Goal: Task Accomplishment & Management: Use online tool/utility

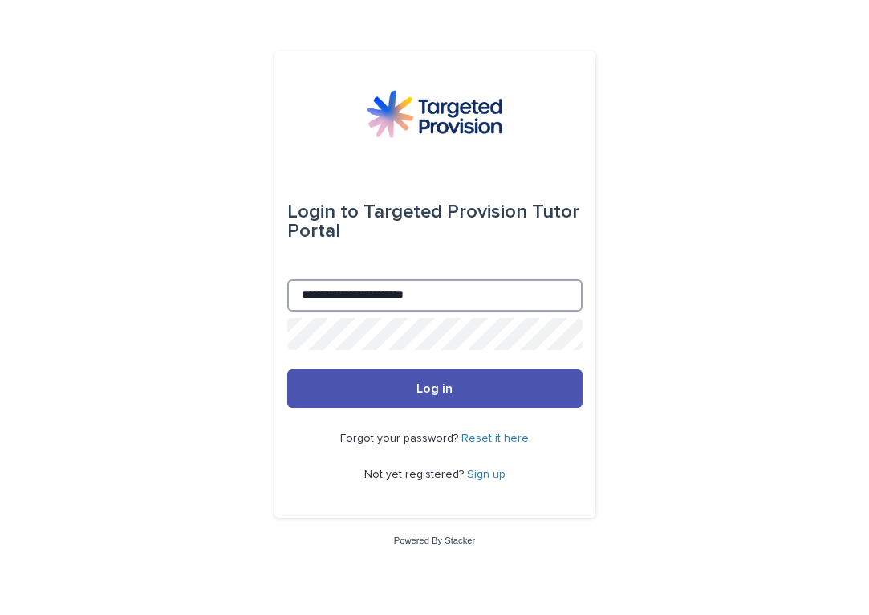
type input "**********"
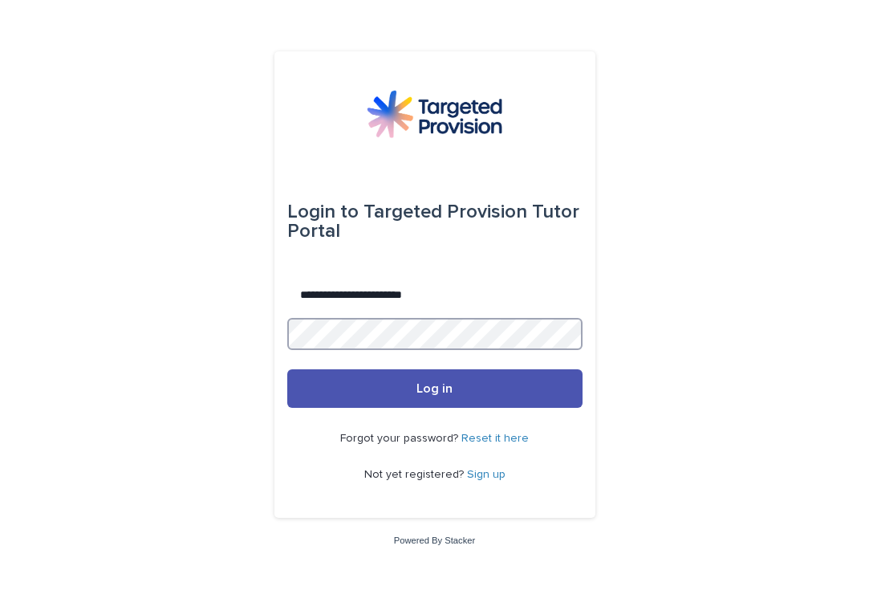
click at [434, 389] on button "Log in" at bounding box center [434, 388] width 295 height 39
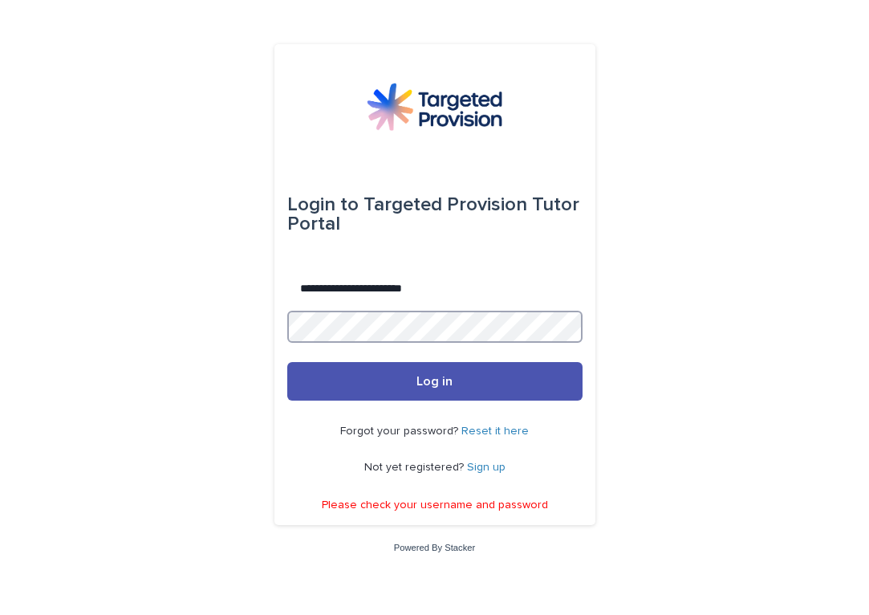
click at [434, 383] on button "Log in" at bounding box center [434, 381] width 295 height 39
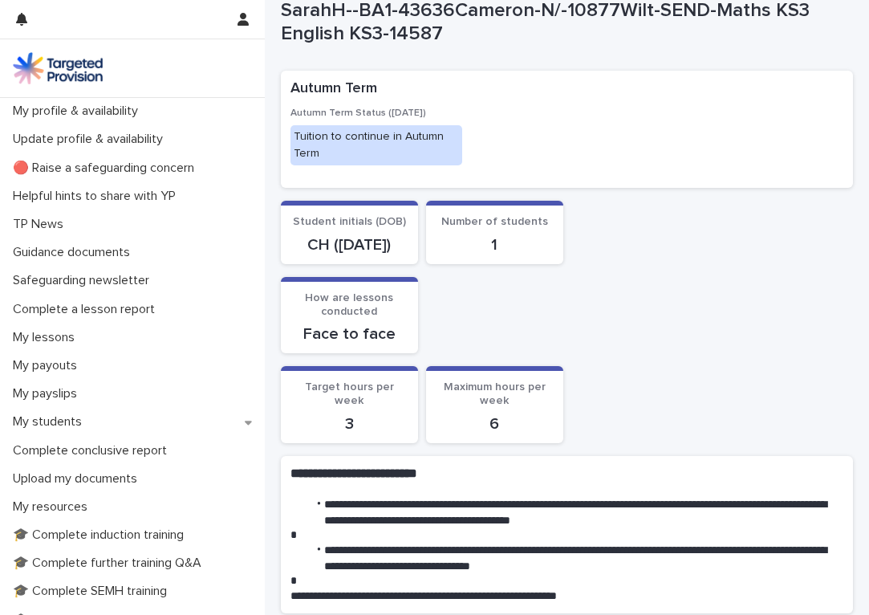
scroll to position [59, 0]
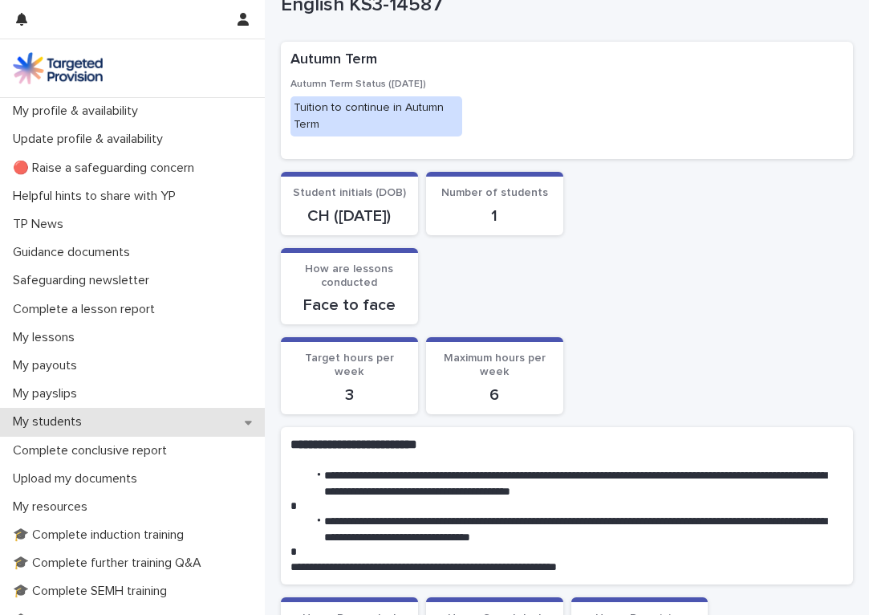
click at [47, 422] on p "My students" at bounding box center [50, 421] width 88 height 15
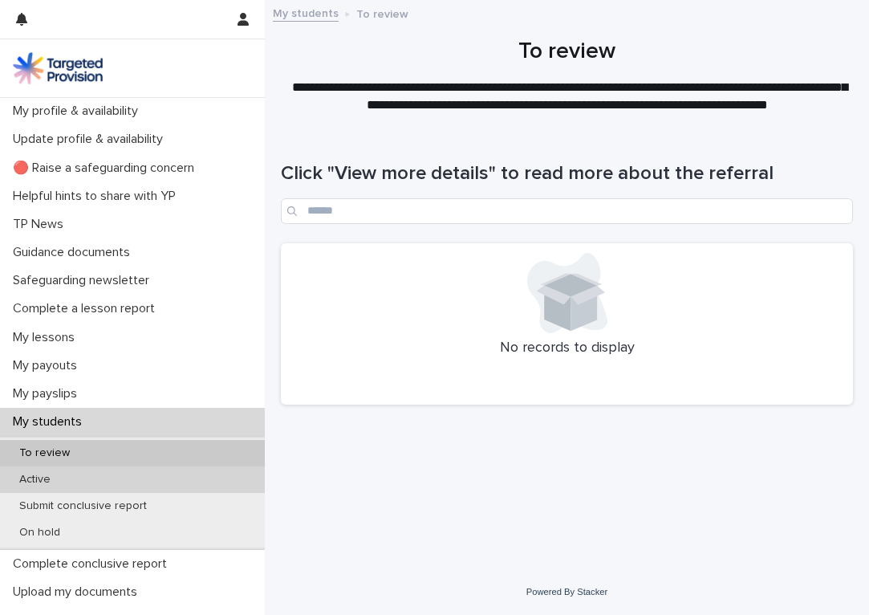
click at [35, 478] on p "Active" at bounding box center [34, 480] width 57 height 14
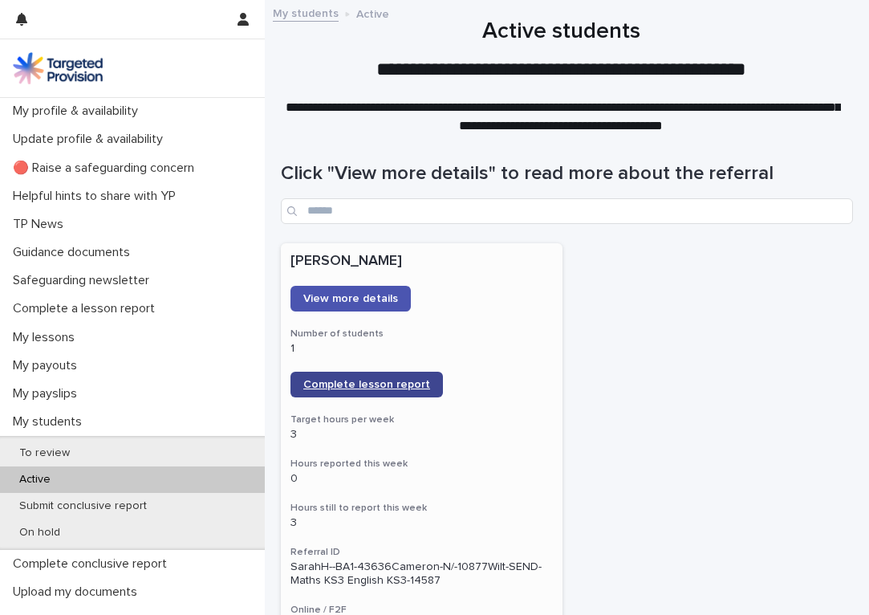
click at [380, 381] on span "Complete lesson report" at bounding box center [366, 384] width 127 height 11
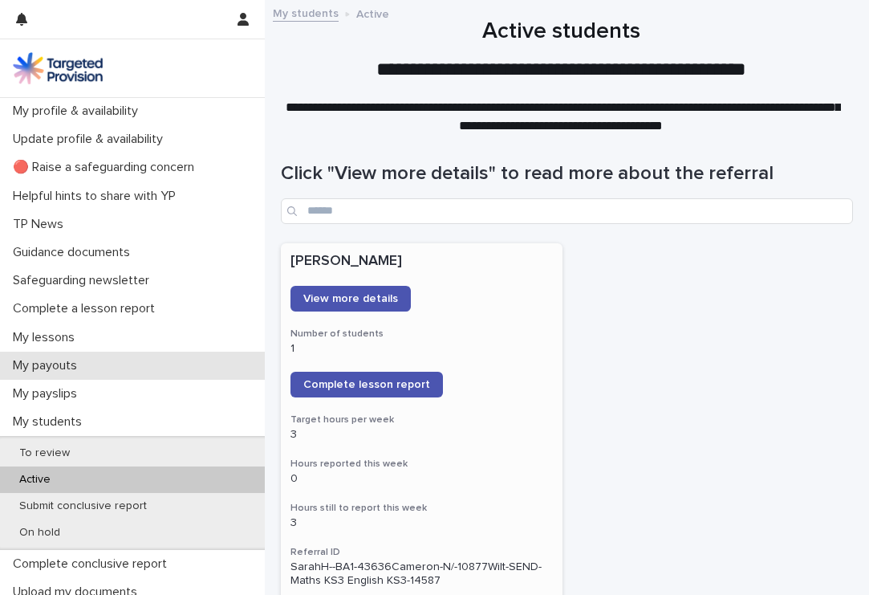
click at [239, 21] on icon "button" at bounding box center [243, 19] width 11 height 13
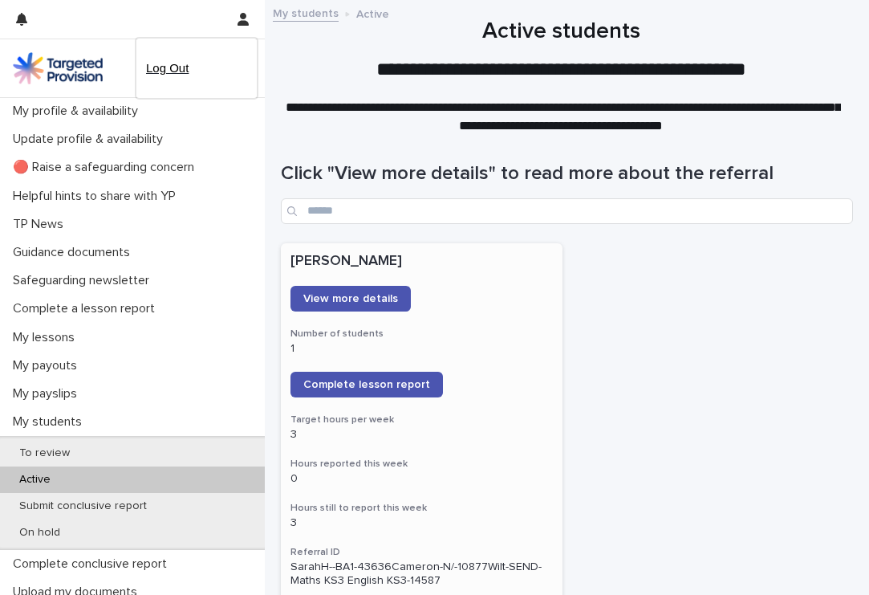
click at [170, 71] on p "Log Out" at bounding box center [196, 68] width 101 height 27
